Goal: Task Accomplishment & Management: Manage account settings

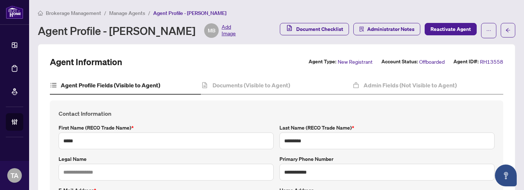
click at [135, 13] on span "Manage Agents" at bounding box center [127, 13] width 36 height 7
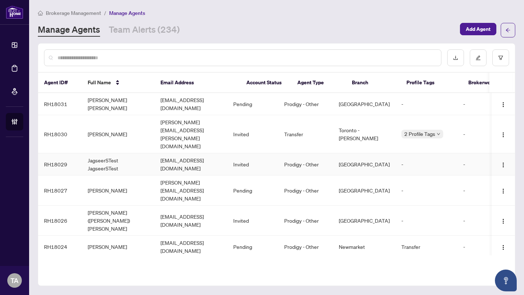
click at [91, 153] on td "JagseerSTest JagseerSTest" at bounding box center [118, 164] width 73 height 22
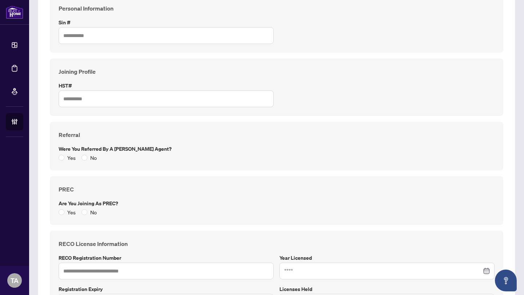
scroll to position [9, 0]
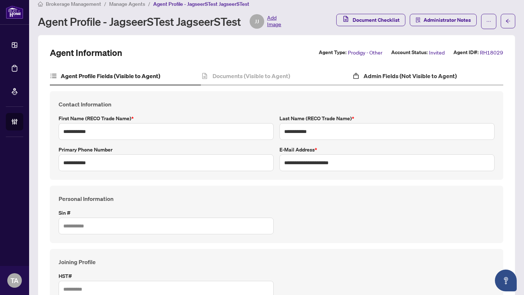
click at [364, 82] on div "Admin Fields (Not Visible to Agent)" at bounding box center [427, 76] width 151 height 18
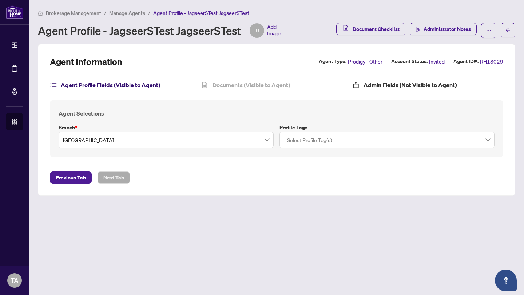
click at [98, 87] on h4 "Agent Profile Fields (Visible to Agent)" at bounding box center [110, 85] width 99 height 9
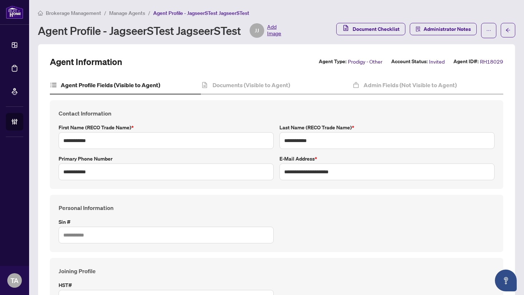
click at [136, 13] on span "Manage Agents" at bounding box center [127, 13] width 36 height 7
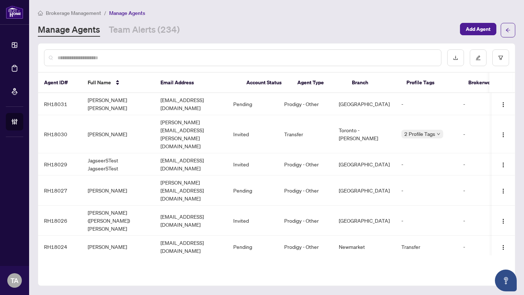
click at [136, 13] on span "Manage Agents" at bounding box center [127, 13] width 36 height 7
click at [83, 53] on div at bounding box center [242, 57] width 397 height 17
click at [83, 55] on input "text" at bounding box center [245, 58] width 377 height 8
paste input "**********"
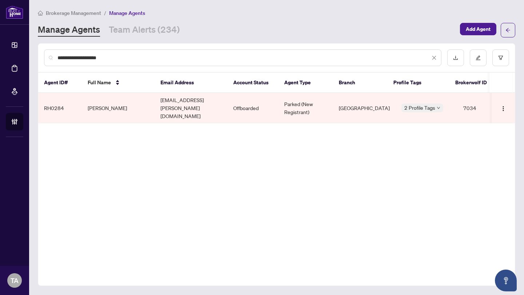
type input "**********"
click at [107, 102] on td "[PERSON_NAME]" at bounding box center [118, 108] width 73 height 30
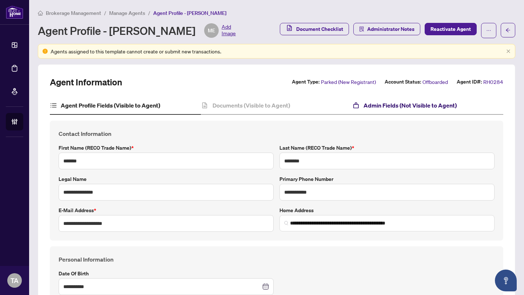
click at [444, 106] on h4 "Admin Fields (Not Visible to Agent)" at bounding box center [409, 105] width 93 height 9
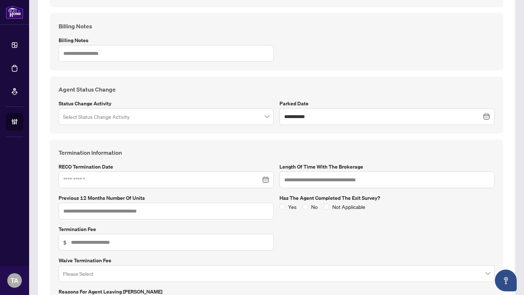
scroll to position [395, 0]
